Goal: Task Accomplishment & Management: Use online tool/utility

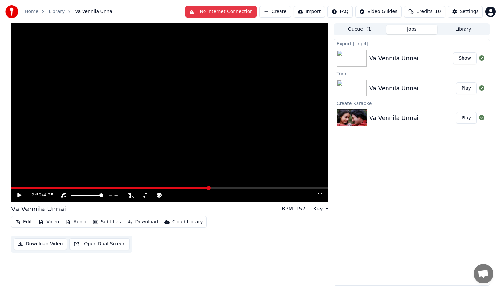
click at [246, 12] on button "No Internet Connection" at bounding box center [220, 12] width 71 height 12
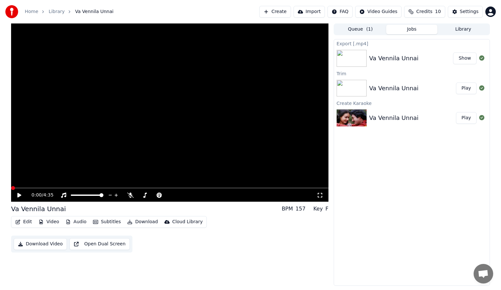
click at [11, 190] on span at bounding box center [13, 188] width 4 height 4
click at [22, 194] on icon at bounding box center [23, 195] width 15 height 5
click at [17, 198] on icon at bounding box center [23, 195] width 15 height 5
click at [357, 47] on div "Va Vennila Unnai Show" at bounding box center [412, 58] width 156 height 22
click at [349, 45] on div "Export [.mp4]" at bounding box center [412, 43] width 156 height 8
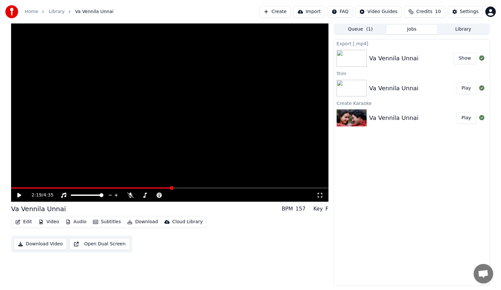
click at [463, 57] on button "Show" at bounding box center [464, 59] width 23 height 12
click at [391, 90] on div "Va Vennila Unnai" at bounding box center [393, 88] width 49 height 9
click at [482, 87] on icon at bounding box center [481, 87] width 5 height 5
click at [444, 87] on div "Va Vennila Unnai" at bounding box center [412, 88] width 87 height 9
click at [144, 216] on div "Edit Video Audio Subtitles Download Cloud Library" at bounding box center [109, 222] width 196 height 12
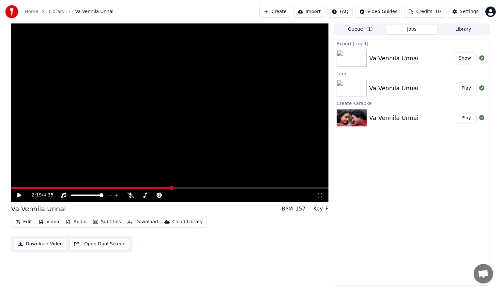
click at [142, 219] on button "Download" at bounding box center [143, 222] width 36 height 9
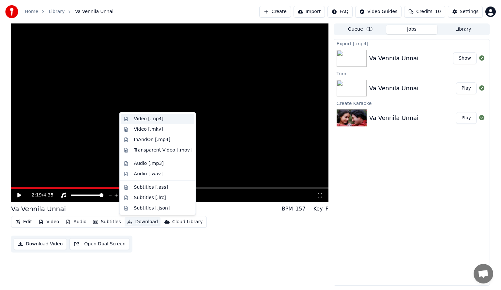
click at [158, 120] on div "Video [.mp4]" at bounding box center [148, 119] width 29 height 7
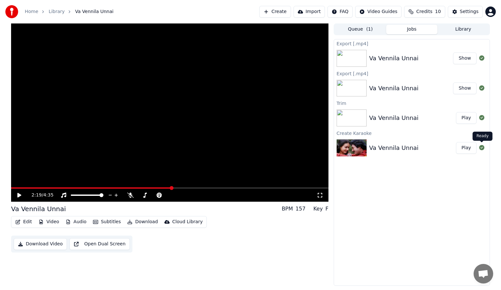
drag, startPoint x: 469, startPoint y: 90, endPoint x: 450, endPoint y: 231, distance: 142.2
click at [454, 236] on div "Export [.mp4] Va Vennila Unnai Show Export [.mp4] Va Vennila Unnai Show Trim Va…" at bounding box center [412, 162] width 156 height 247
click at [468, 59] on button "Show" at bounding box center [464, 59] width 23 height 12
click at [38, 190] on span at bounding box center [39, 188] width 4 height 4
click at [77, 223] on button "Audio" at bounding box center [76, 222] width 26 height 9
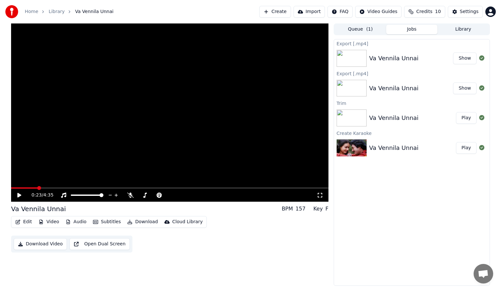
click at [124, 240] on div "0:23 / 4:35 Va Vennila Unnai BPM 157 Key F Edit Video Audio Subtitles Download …" at bounding box center [170, 154] width 318 height 263
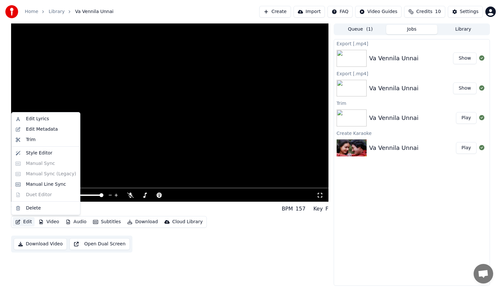
click at [26, 223] on button "Edit" at bounding box center [24, 222] width 22 height 9
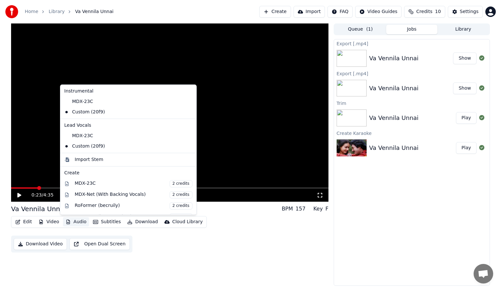
click at [66, 224] on icon "button" at bounding box center [68, 222] width 5 height 5
click at [71, 224] on button "Audio" at bounding box center [76, 222] width 26 height 9
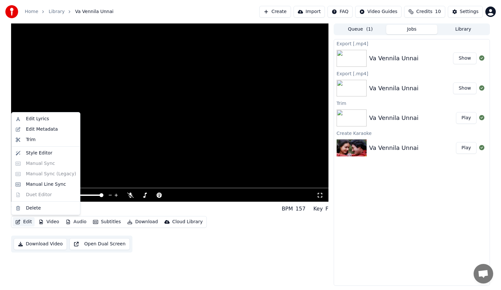
click at [20, 223] on icon "button" at bounding box center [17, 222] width 5 height 5
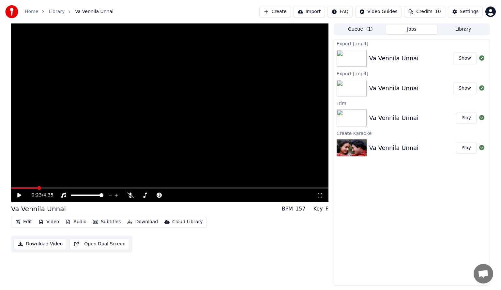
click at [17, 223] on icon "button" at bounding box center [18, 222] width 5 height 5
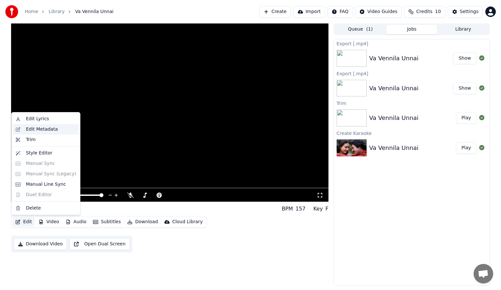
click at [31, 131] on div "Edit Metadata" at bounding box center [42, 129] width 32 height 7
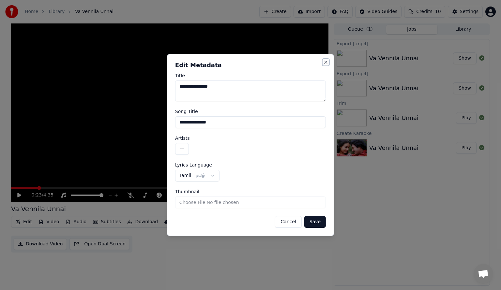
click at [327, 60] on button "Close" at bounding box center [325, 62] width 5 height 5
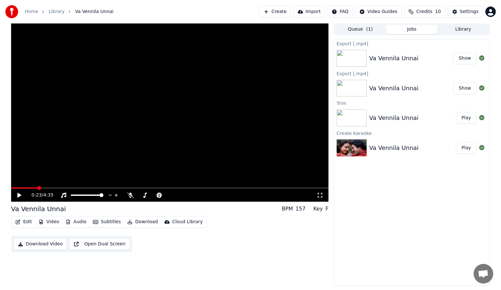
click at [23, 222] on button "Edit" at bounding box center [24, 222] width 22 height 9
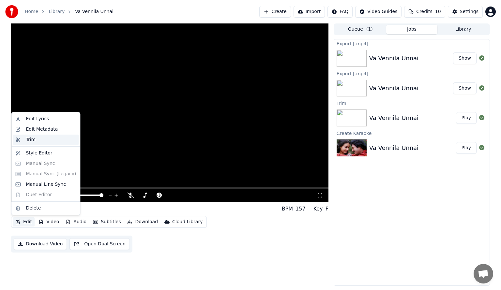
click at [32, 142] on div "Trim" at bounding box center [31, 140] width 10 height 7
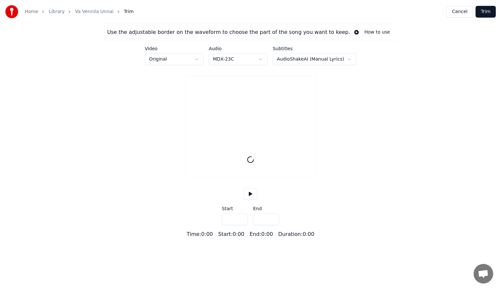
type input "*****"
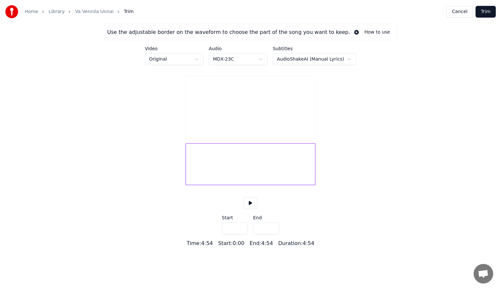
click at [215, 48] on label "Audio" at bounding box center [238, 48] width 59 height 5
click at [263, 60] on html "Home Library Va Vennila Unnai Trim Cancel Trim Use the adjustable border on the…" at bounding box center [250, 124] width 501 height 248
click at [201, 57] on html "Home Library Va Vennila Unnai Trim Cancel Trim Use the adjustable border on the…" at bounding box center [250, 124] width 501 height 248
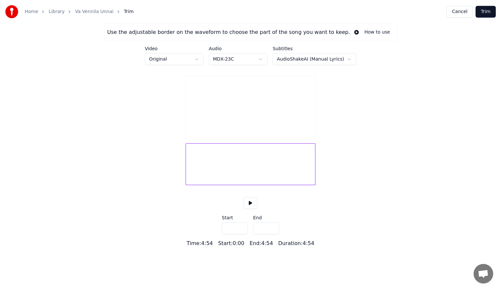
click at [353, 132] on div "Use the adjustable border on the waveform to choose the part of the song you wa…" at bounding box center [250, 135] width 501 height 224
click at [190, 164] on div at bounding box center [251, 165] width 130 height 42
click at [197, 169] on div at bounding box center [251, 165] width 130 height 42
click at [196, 171] on div at bounding box center [251, 165] width 130 height 42
click at [223, 172] on div at bounding box center [251, 165] width 130 height 42
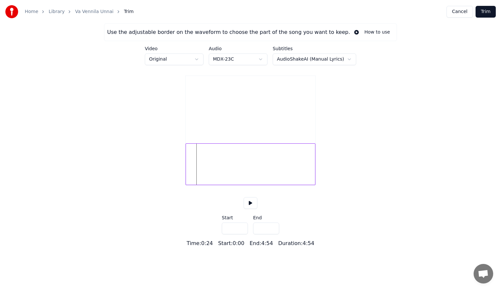
click at [225, 172] on div at bounding box center [251, 165] width 130 height 42
click at [196, 169] on div at bounding box center [251, 165] width 130 height 42
click at [344, 58] on html "Home Library Va Vennila Unnai Trim Cancel Trim Use the adjustable border on the…" at bounding box center [250, 124] width 501 height 248
click at [382, 69] on html "Home Library Va Vennila Unnai Trim Cancel Trim Use the adjustable border on the…" at bounding box center [250, 124] width 501 height 248
click at [265, 59] on html "Home Library Va Vennila Unnai Trim Cancel Trim Use the adjustable border on the…" at bounding box center [250, 124] width 501 height 248
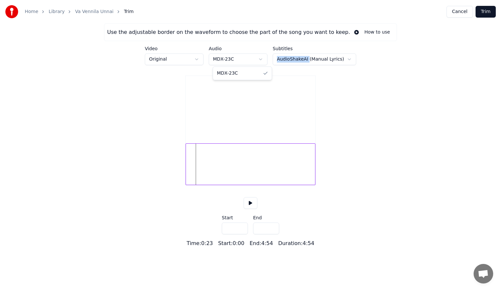
click at [265, 59] on html "Home Library Va Vennila Unnai Trim Cancel Trim Use the adjustable border on the…" at bounding box center [250, 124] width 501 height 248
click at [157, 186] on div "Use the adjustable border on the waveform to choose the part of the song you wa…" at bounding box center [250, 135] width 501 height 224
click at [185, 176] on div "Use the adjustable border on the waveform to choose the part of the song you wa…" at bounding box center [250, 135] width 501 height 224
click at [163, 189] on div "Use the adjustable border on the waveform to choose the part of the song you wa…" at bounding box center [250, 135] width 501 height 224
click at [357, 31] on button "How to use" at bounding box center [372, 32] width 44 height 12
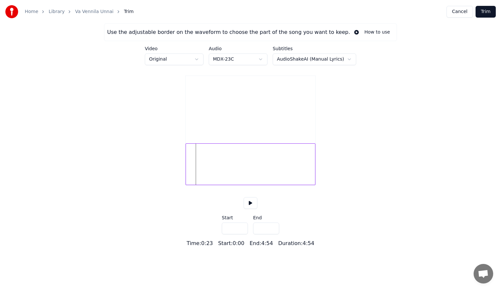
click at [486, 10] on button "Trim" at bounding box center [486, 12] width 20 height 12
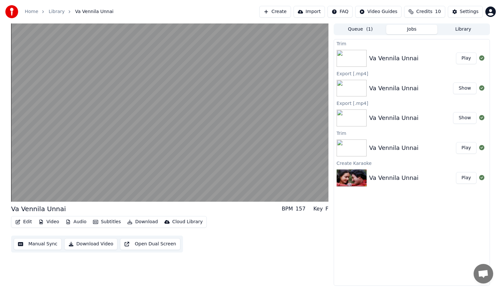
click at [402, 63] on div "Va Vennila Unnai" at bounding box center [393, 58] width 49 height 9
click at [468, 56] on button "Play" at bounding box center [466, 59] width 21 height 12
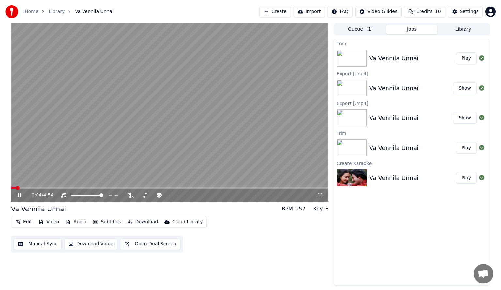
click at [30, 188] on span at bounding box center [170, 188] width 318 height 1
click at [37, 187] on video at bounding box center [170, 112] width 318 height 179
click at [41, 187] on video at bounding box center [170, 112] width 318 height 179
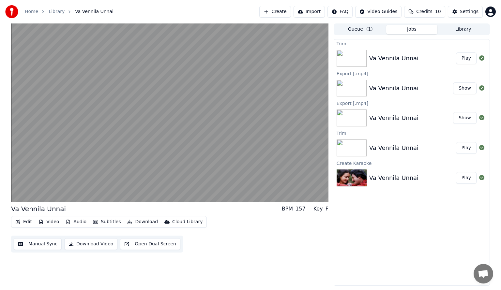
click at [266, 245] on div "Edit Video Audio Subtitles Download Cloud Library Manual Sync Download Video Op…" at bounding box center [170, 234] width 318 height 37
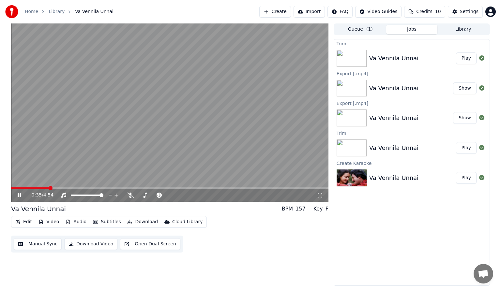
click at [61, 187] on video at bounding box center [170, 112] width 318 height 179
click at [62, 188] on span at bounding box center [170, 188] width 318 height 1
click at [22, 194] on icon at bounding box center [23, 195] width 15 height 5
click at [57, 188] on span at bounding box center [37, 188] width 53 height 1
click at [33, 247] on button "Manual Sync" at bounding box center [38, 245] width 48 height 12
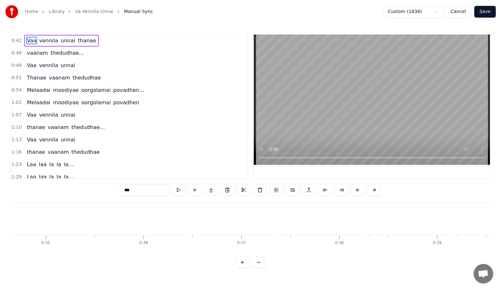
scroll to position [0, 4161]
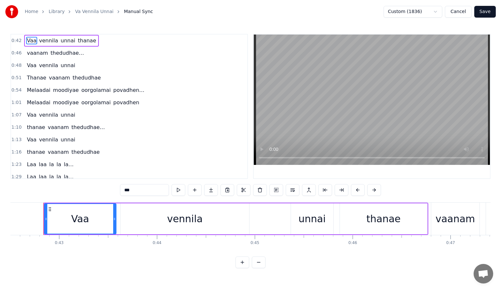
click at [462, 12] on button "Cancel" at bounding box center [458, 12] width 26 height 12
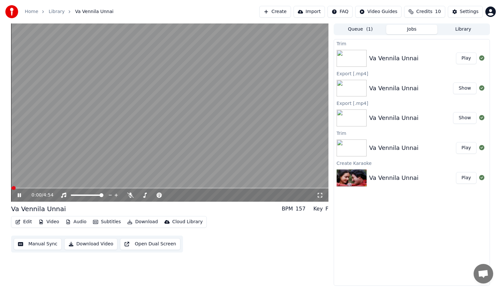
click at [26, 221] on button "Edit" at bounding box center [24, 222] width 22 height 9
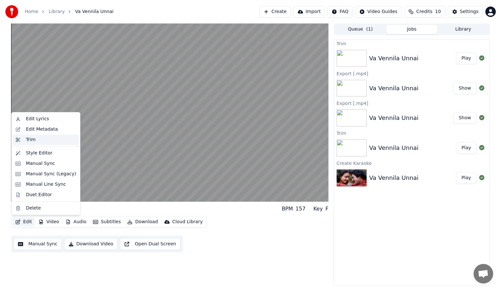
click at [25, 139] on div "Trim" at bounding box center [46, 140] width 66 height 10
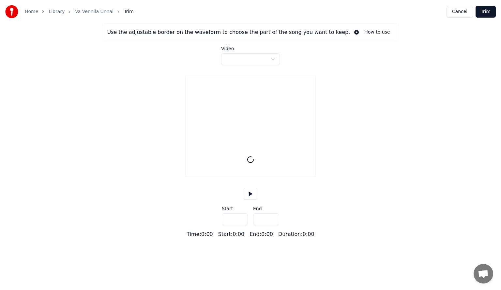
type input "*****"
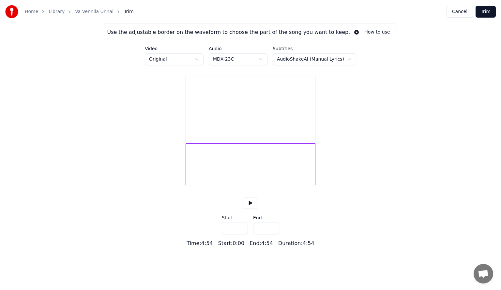
click at [204, 170] on div at bounding box center [251, 165] width 130 height 42
click at [231, 170] on div at bounding box center [251, 165] width 130 height 42
click at [234, 174] on div at bounding box center [251, 165] width 130 height 42
click at [230, 175] on div at bounding box center [251, 165] width 130 height 42
click at [205, 176] on div at bounding box center [251, 165] width 130 height 42
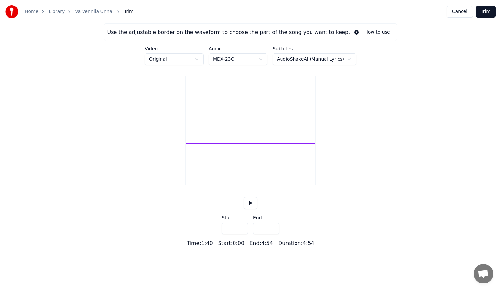
click at [205, 176] on div at bounding box center [251, 165] width 130 height 42
click at [204, 177] on div at bounding box center [251, 165] width 130 height 42
click at [166, 59] on html "Home Library Va Vennila Unnai Trim Cancel Trim Use the adjustable border on the…" at bounding box center [250, 124] width 501 height 248
click at [166, 72] on div "Use the adjustable border on the waveform to choose the part of the song you wa…" at bounding box center [250, 135] width 501 height 224
click at [467, 15] on button "Cancel" at bounding box center [460, 12] width 26 height 12
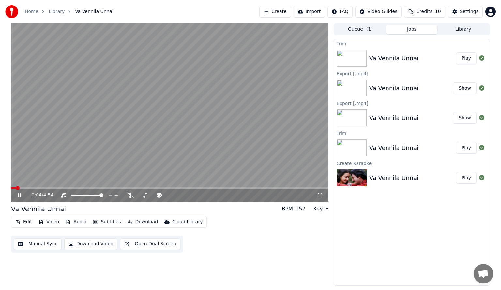
click at [17, 194] on icon at bounding box center [23, 195] width 15 height 5
